Goal: Browse casually

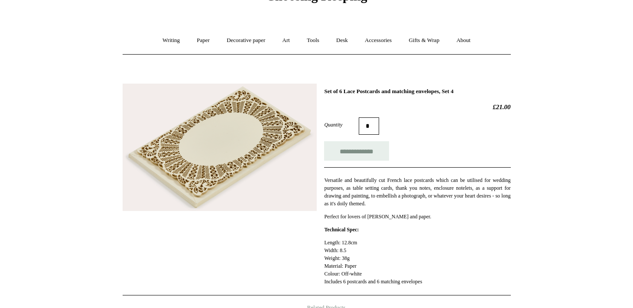
scroll to position [58, 0]
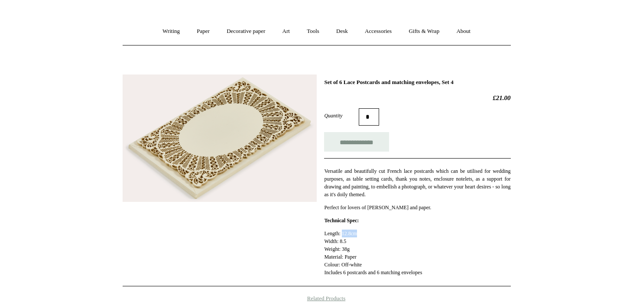
drag, startPoint x: 348, startPoint y: 236, endPoint x: 369, endPoint y: 236, distance: 21.2
click at [369, 236] on p "Length: 12.8cm Width: 8.5 Weight: 38g Material: Paper Colour: Off-white Include…" at bounding box center [417, 253] width 186 height 47
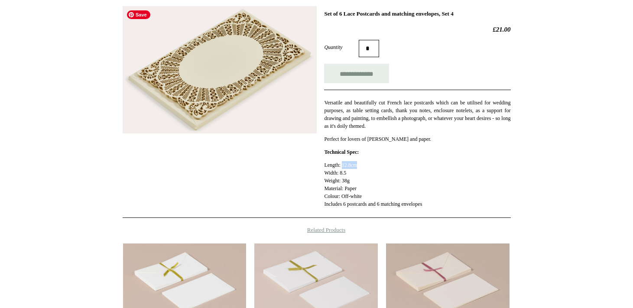
scroll to position [124, 0]
